Goal: Entertainment & Leisure: Consume media (video, audio)

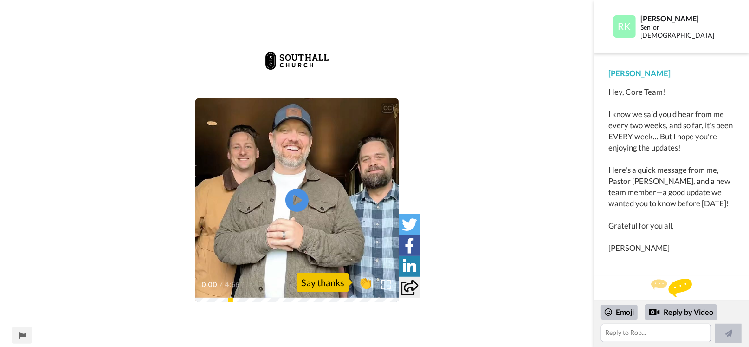
scroll to position [3, 0]
click at [316, 285] on div "Say thanks" at bounding box center [323, 282] width 52 height 19
click at [312, 231] on video at bounding box center [297, 200] width 204 height 204
click at [292, 212] on icon "Play/Pause" at bounding box center [296, 200] width 25 height 44
click at [294, 200] on icon "Play/Pause" at bounding box center [296, 200] width 25 height 44
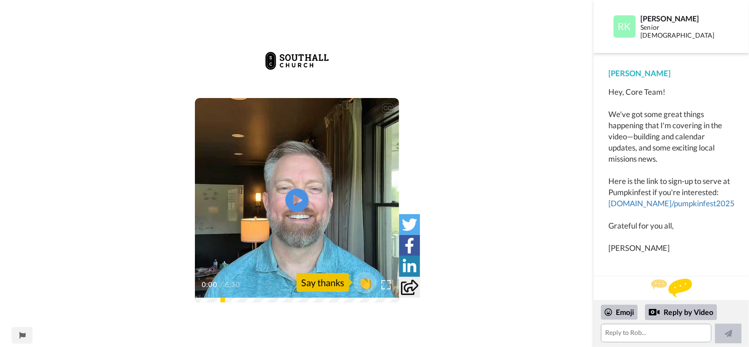
scroll to position [13, 0]
click at [295, 202] on icon "Play/Pause" at bounding box center [296, 200] width 25 height 44
